Goal: Submit feedback/report problem: Submit feedback/report problem

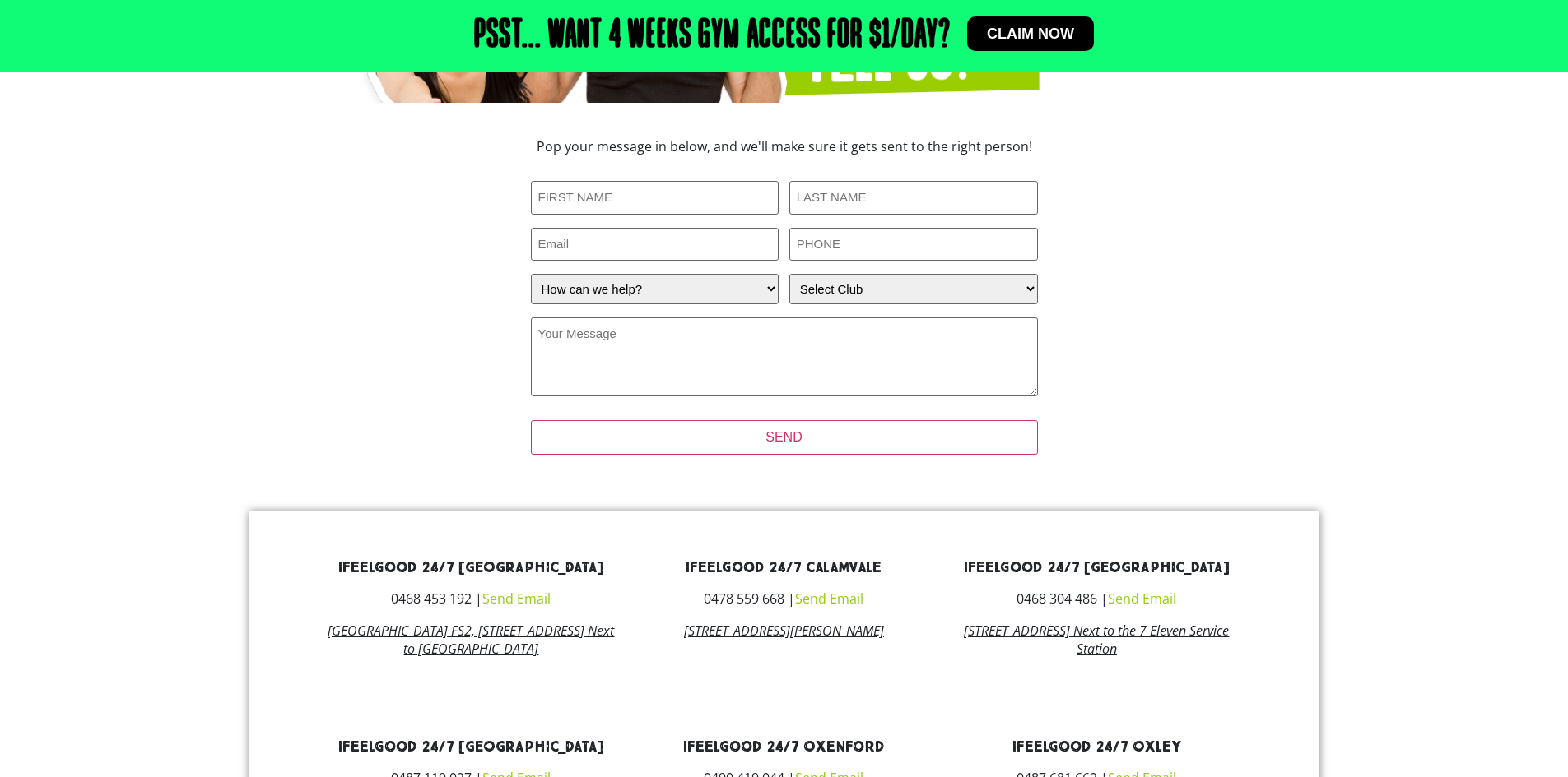
scroll to position [247, 0]
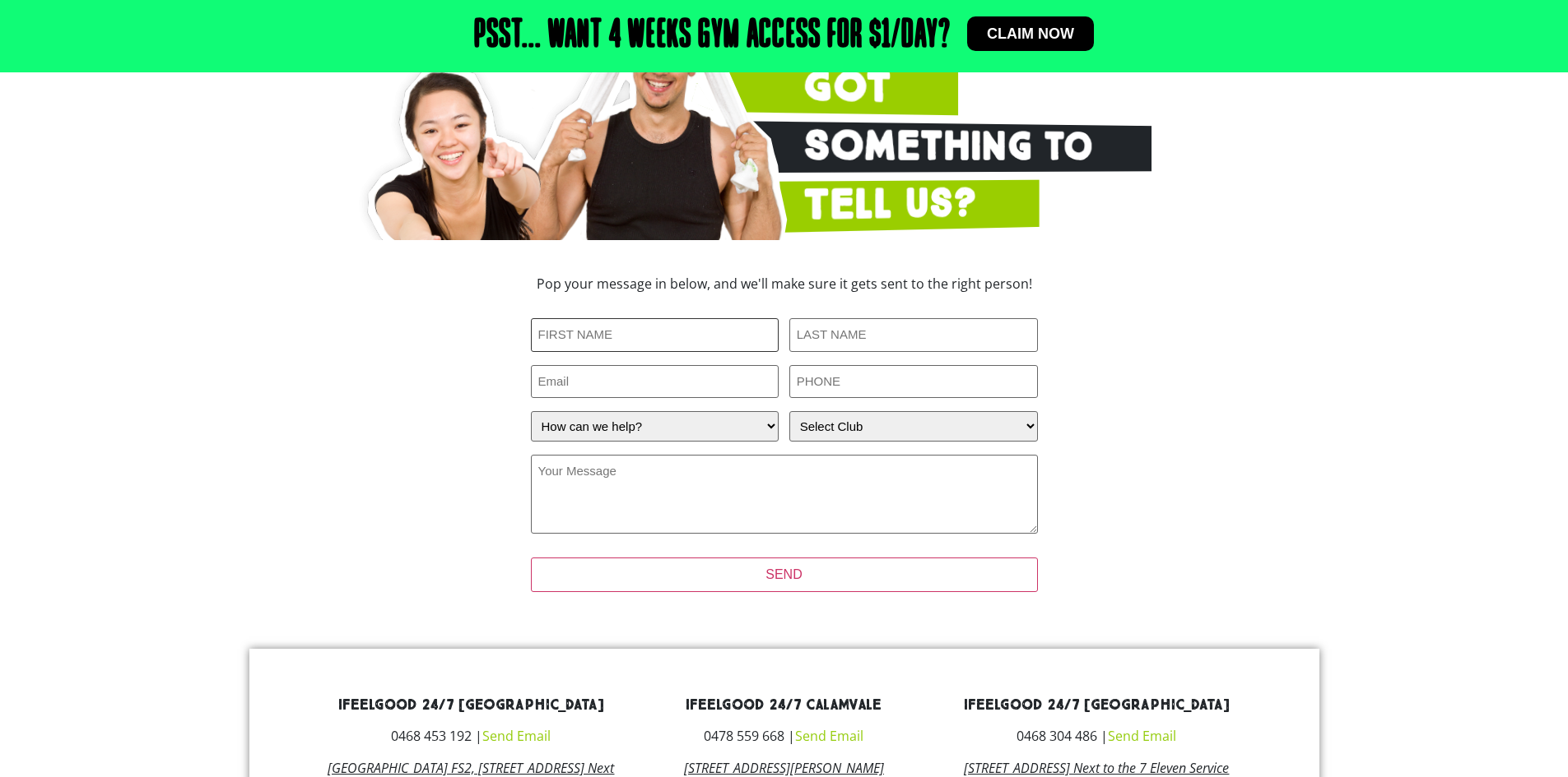
drag, startPoint x: 589, startPoint y: 335, endPoint x: 600, endPoint y: 343, distance: 13.6
click at [590, 335] on input "First Name (Required)" at bounding box center [656, 335] width 249 height 34
type input "Tien"
type input "n"
click at [655, 341] on input "Tien" at bounding box center [656, 335] width 249 height 34
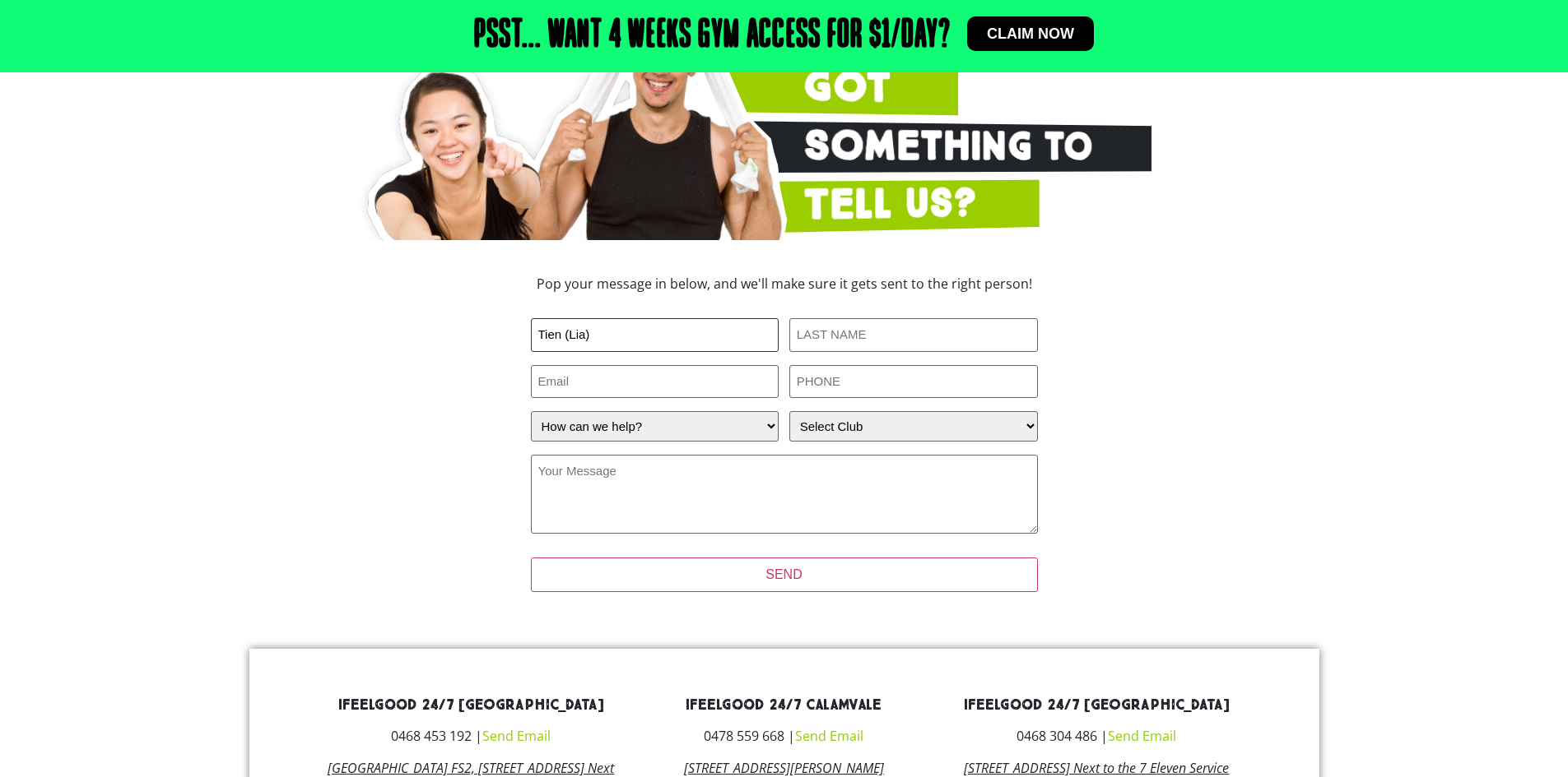
type input "Tien (Lia)"
type input "[PERSON_NAME]"
click at [669, 389] on input "Email" at bounding box center [656, 382] width 249 height 34
type input "[EMAIL_ADDRESS][DOMAIN_NAME]"
click at [841, 388] on input "PHONE (Required)" at bounding box center [914, 382] width 249 height 34
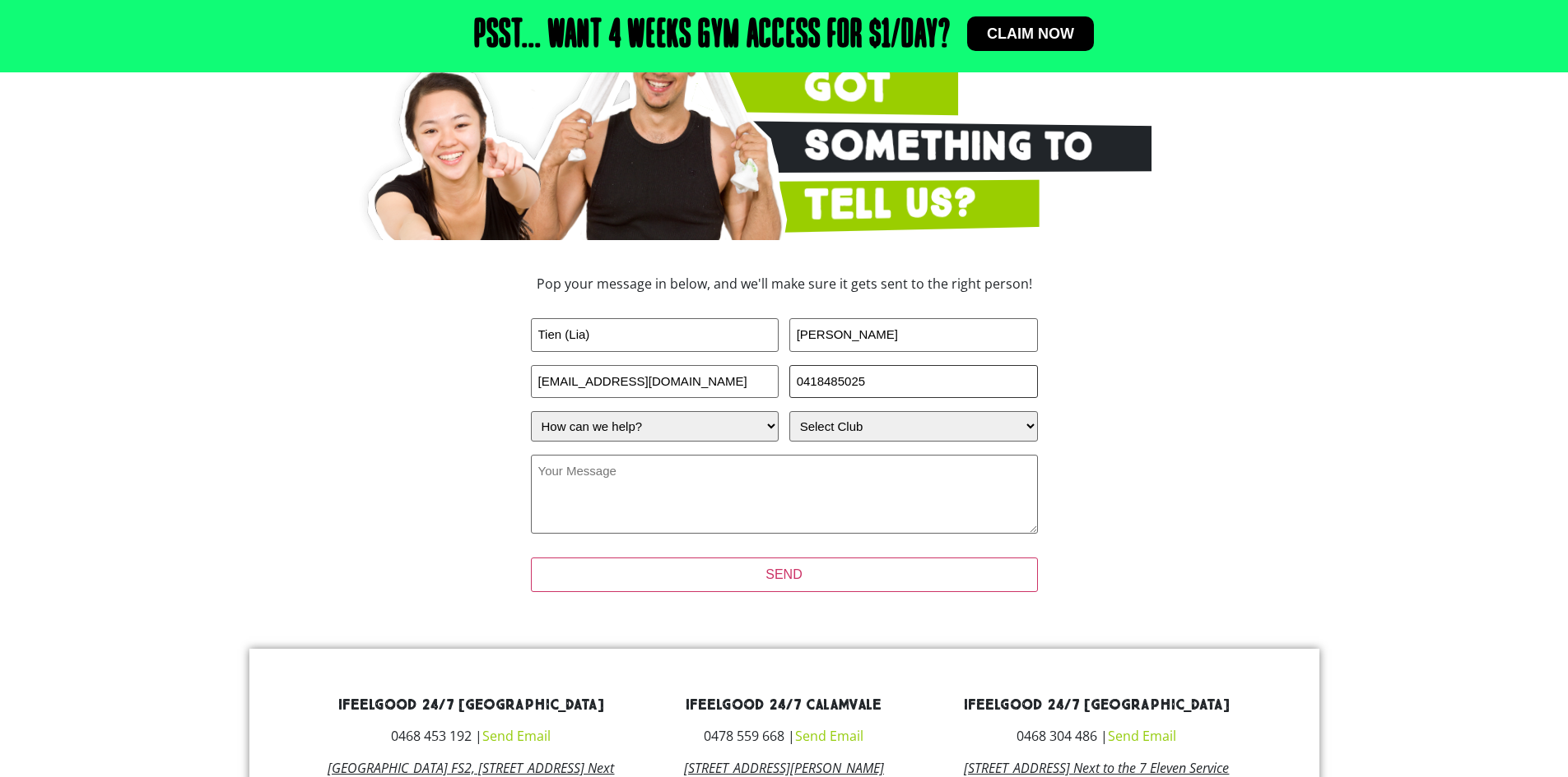
type input "0418485025"
click at [897, 427] on select "Select Club Alexandra Hills Calamvale Coopers Plains Middle Park Oxenford Oxley…" at bounding box center [914, 427] width 249 height 31
select select "[GEOGRAPHIC_DATA]"
click at [790, 412] on select "Select Club Alexandra Hills Calamvale Coopers Plains Middle Park Oxenford Oxley…" at bounding box center [914, 427] width 249 height 31
click at [601, 483] on textarea "Your Message (Required)" at bounding box center [784, 494] width 507 height 79
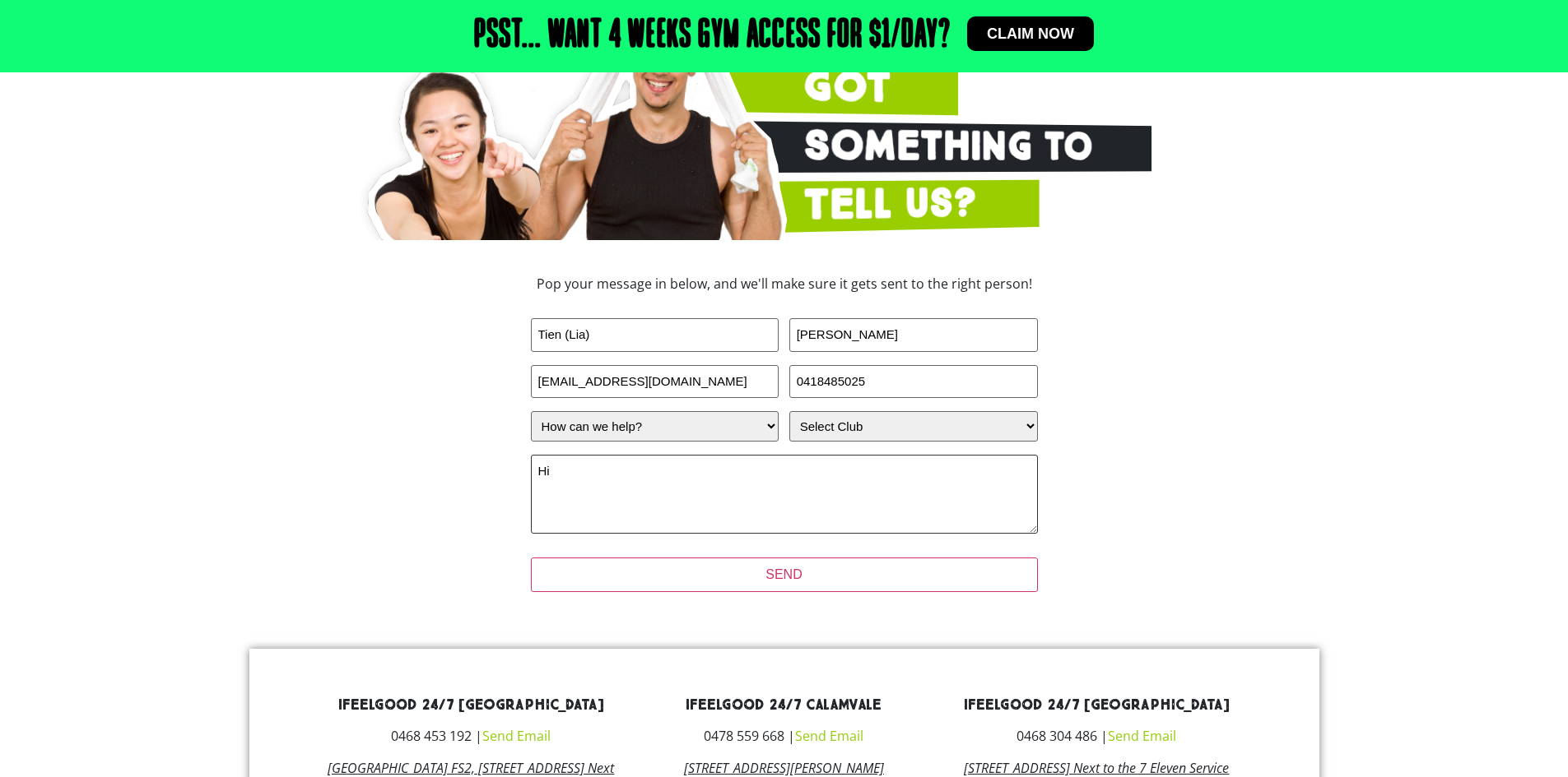
type textarea "H"
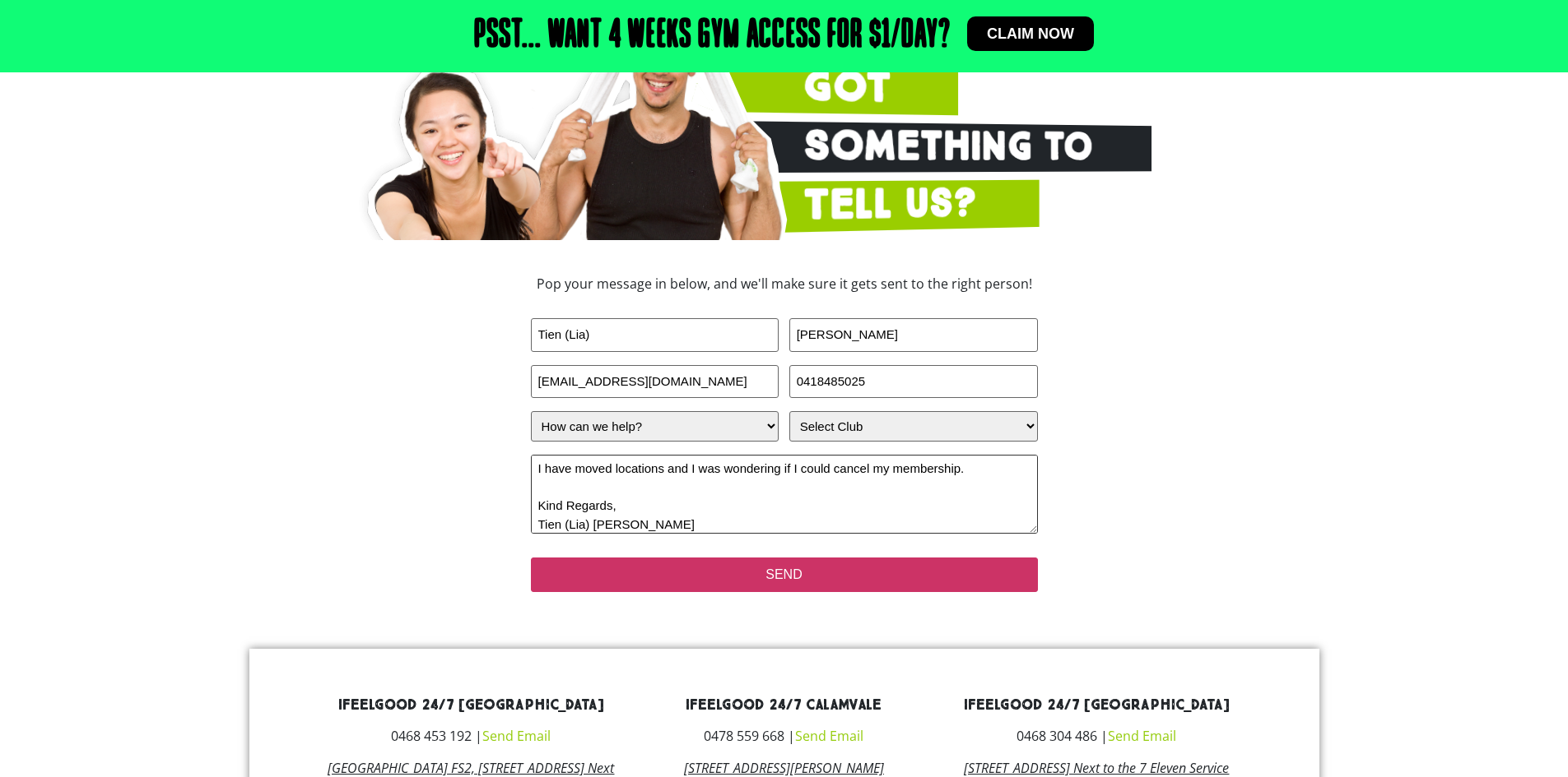
type textarea "Good Afternoon, Whomever this may concern, I have moved locations and I was won…"
drag, startPoint x: 789, startPoint y: 574, endPoint x: 786, endPoint y: 584, distance: 10.4
click at [789, 579] on input "SEND" at bounding box center [784, 575] width 507 height 34
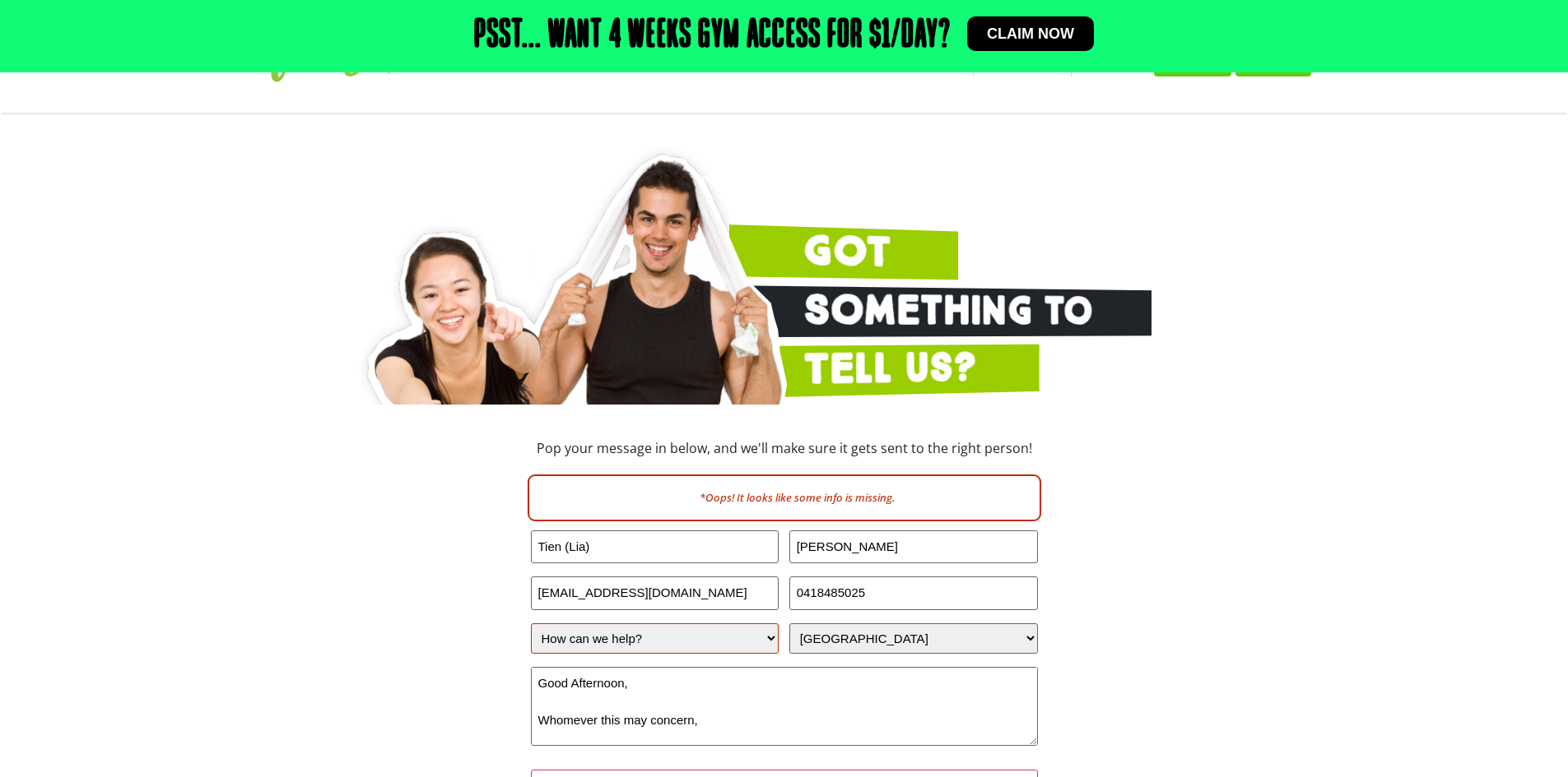
scroll to position [138, 0]
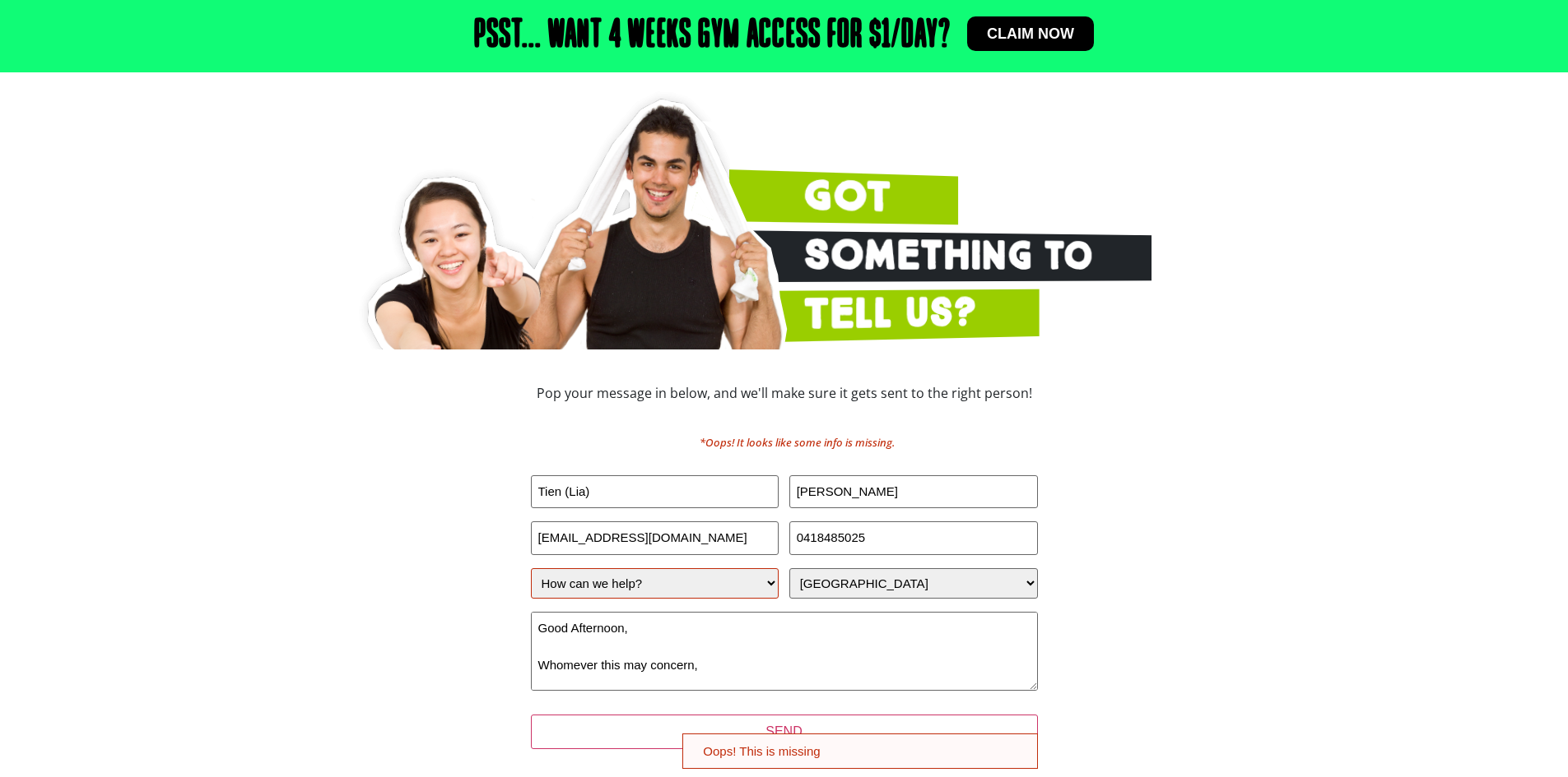
click at [724, 585] on select "How can we help? I have a question about joining I'm a current member who has a…" at bounding box center [656, 583] width 249 height 31
select select "I'm a current member who has an enquiry"
click at [531, 569] on select "How can we help? I have a question about joining I'm a current member who has a…" at bounding box center [656, 583] width 249 height 31
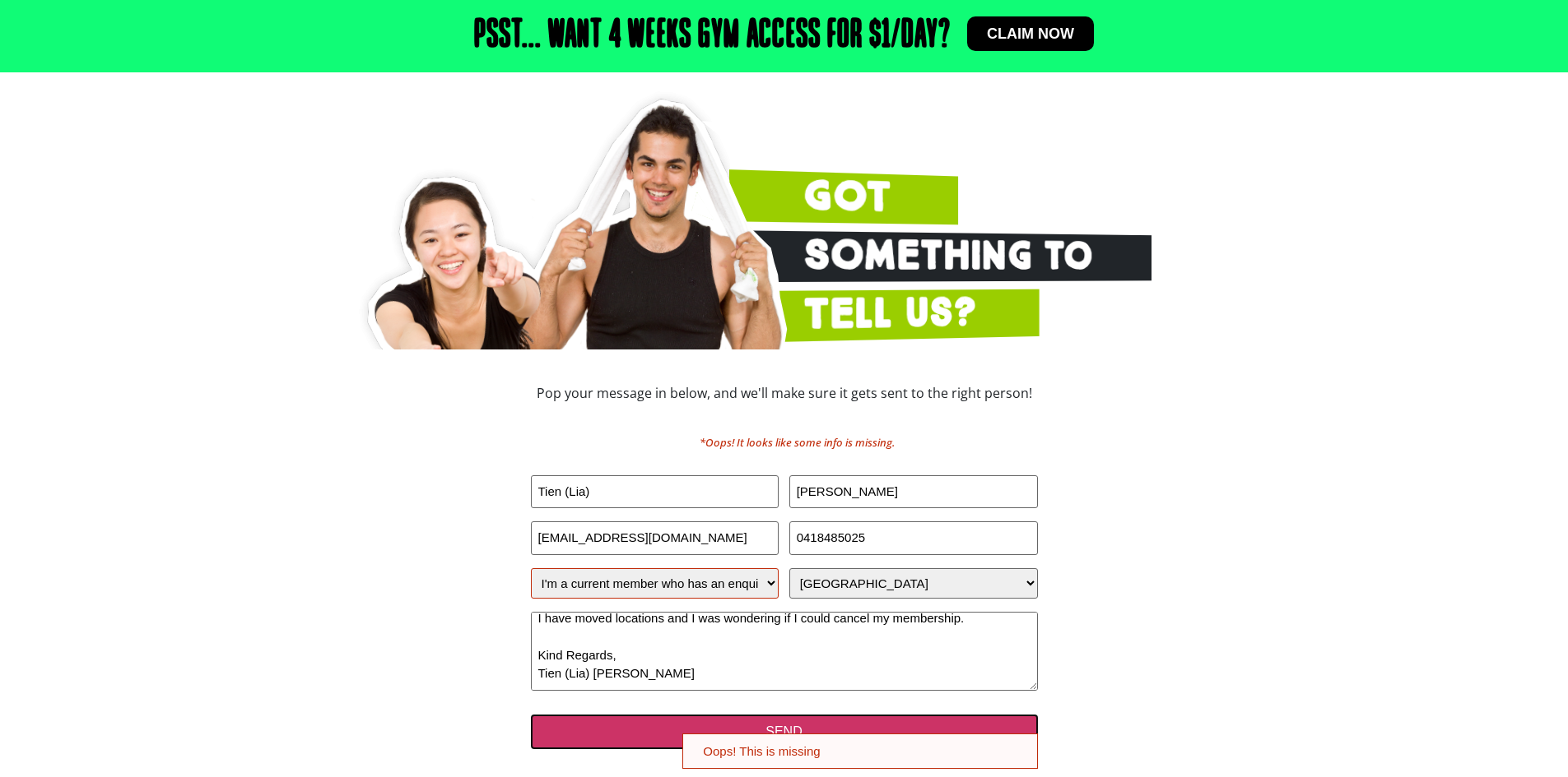
click at [804, 726] on input "SEND" at bounding box center [784, 731] width 507 height 34
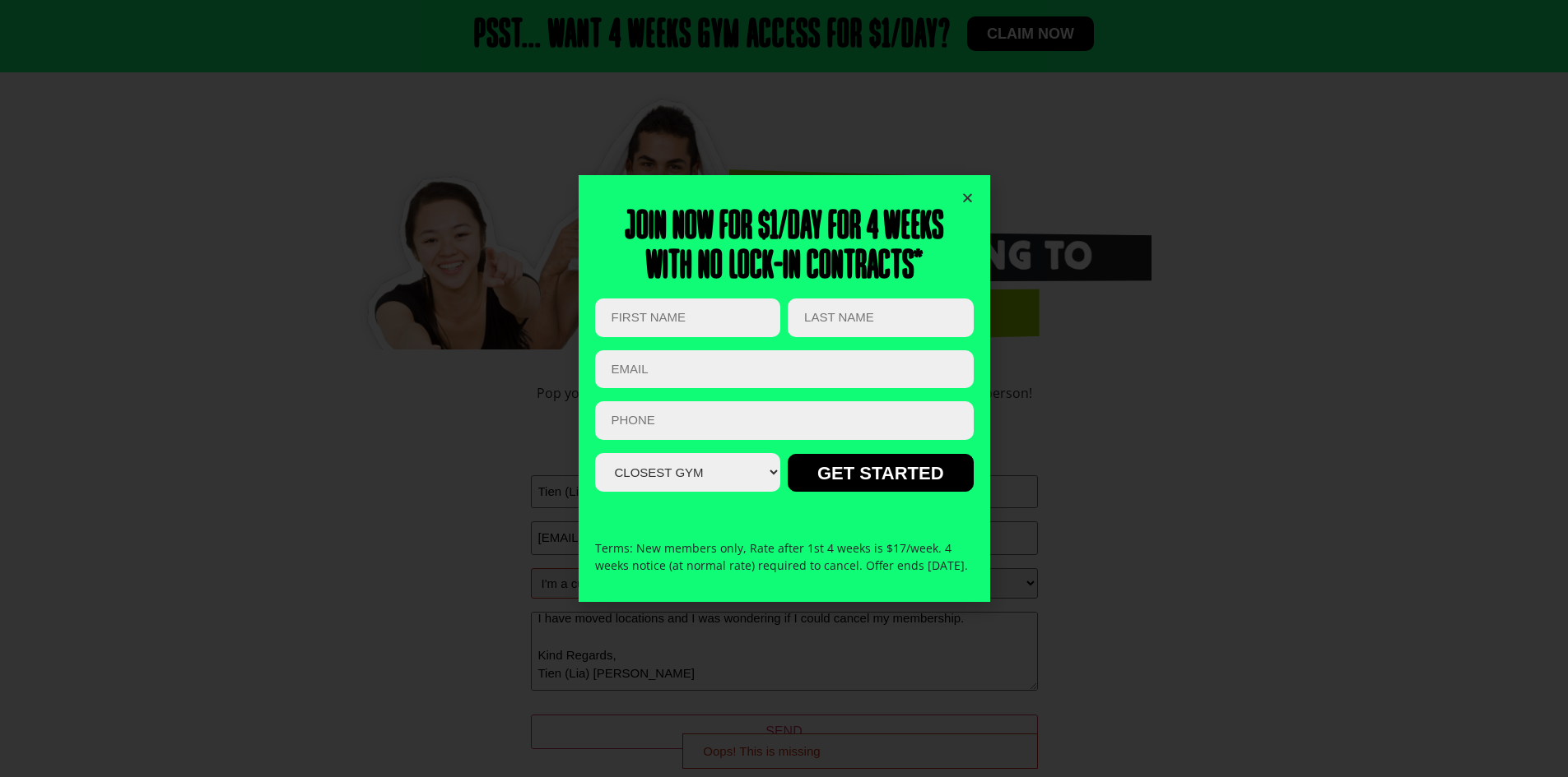
click at [967, 192] on icon "Close" at bounding box center [968, 198] width 12 height 12
